Goal: Task Accomplishment & Management: Manage account settings

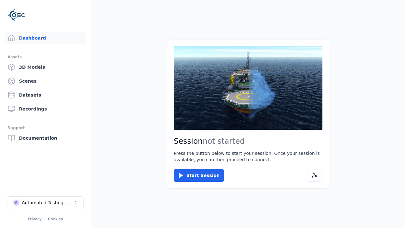
click at [45, 67] on link "3D Models" at bounding box center [45, 67] width 81 height 13
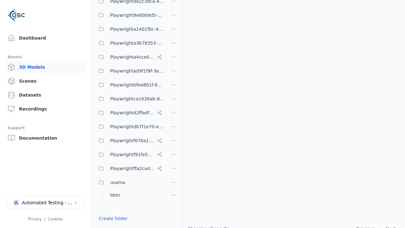
click at [111, 218] on link "Create folder" at bounding box center [113, 218] width 29 height 6
click at [111, 224] on button "Done editing" at bounding box center [113, 229] width 36 height 11
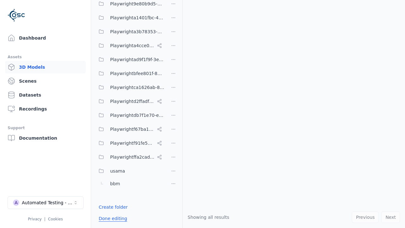
click at [106, 218] on button "Done editing" at bounding box center [113, 218] width 36 height 11
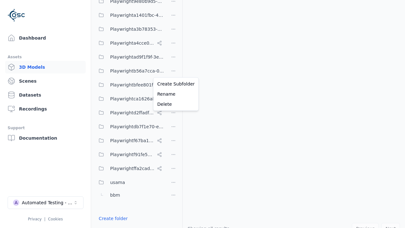
click at [173, 71] on html "Support Dashboard Assets 3D Models Scenes Datasets Recordings Support Documenta…" at bounding box center [202, 114] width 405 height 228
click at [173, 94] on div "Rename" at bounding box center [176, 94] width 42 height 10
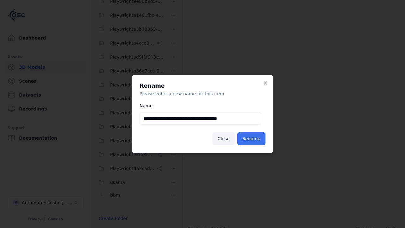
type input "**********"
click at [253, 139] on button "Rename" at bounding box center [251, 138] width 28 height 13
